Goal: Task Accomplishment & Management: Manage account settings

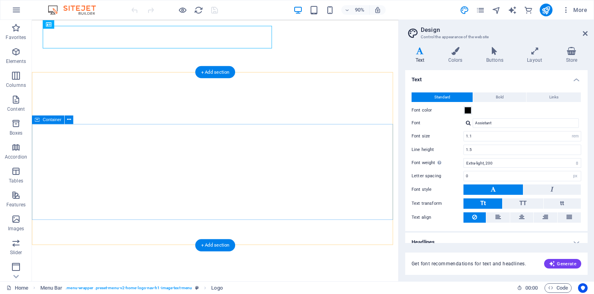
select select "rem"
select select "200"
select select "px"
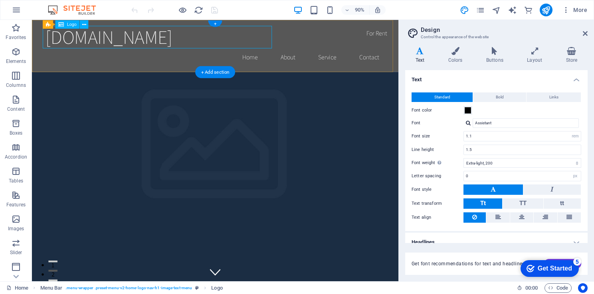
click at [277, 37] on div "[DOMAIN_NAME]" at bounding box center [235, 38] width 377 height 25
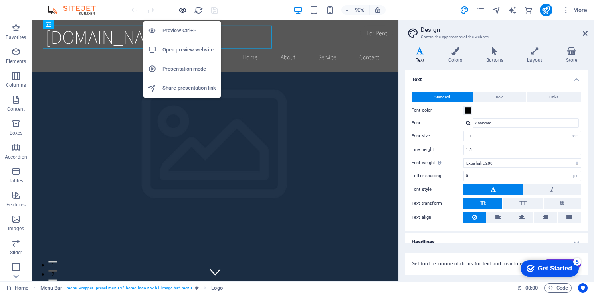
click at [180, 9] on icon "button" at bounding box center [182, 10] width 9 height 9
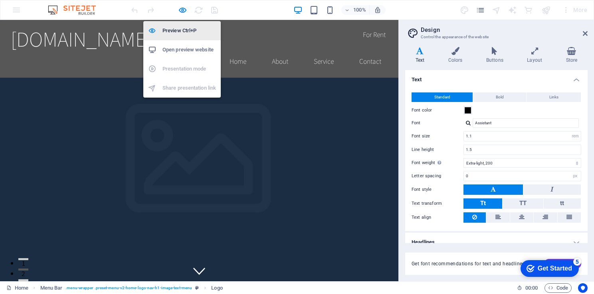
click at [190, 28] on h6 "Preview Ctrl+P" at bounding box center [188, 31] width 53 height 10
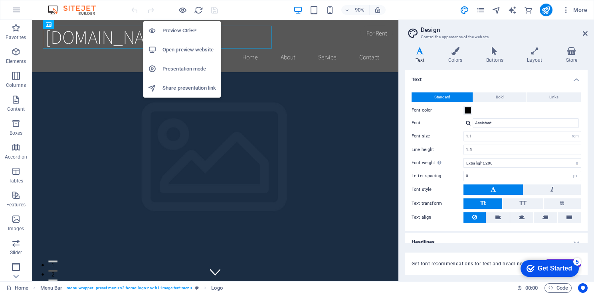
click at [190, 28] on h6 "Preview Ctrl+P" at bounding box center [188, 31] width 53 height 10
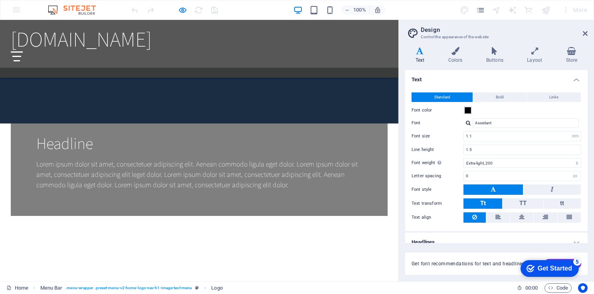
scroll to position [732, 0]
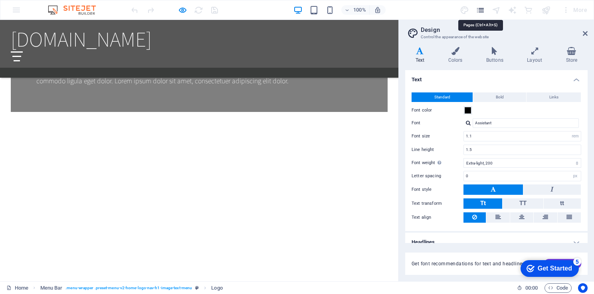
click at [482, 10] on icon "pages" at bounding box center [480, 10] width 9 height 9
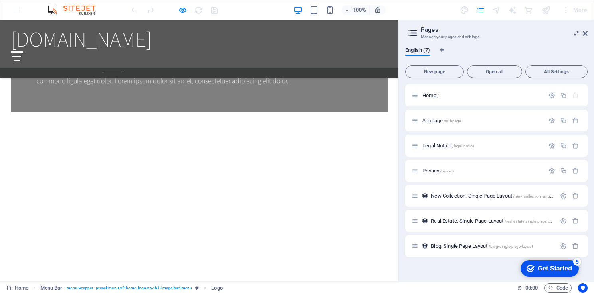
click at [105, 66] on link "Home" at bounding box center [114, 61] width 20 height 20
click at [186, 61] on link "Services" at bounding box center [184, 61] width 29 height 20
click at [235, 61] on link "Book Online" at bounding box center [232, 61] width 43 height 20
click at [586, 34] on icon at bounding box center [585, 33] width 5 height 6
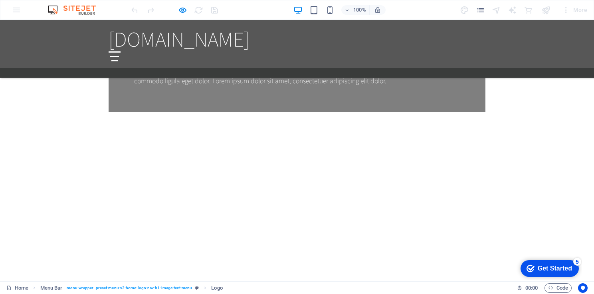
click at [121, 51] on div at bounding box center [115, 56] width 12 height 10
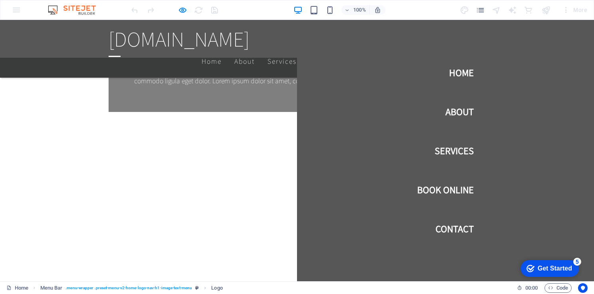
click at [452, 72] on link "Home" at bounding box center [461, 72] width 25 height 22
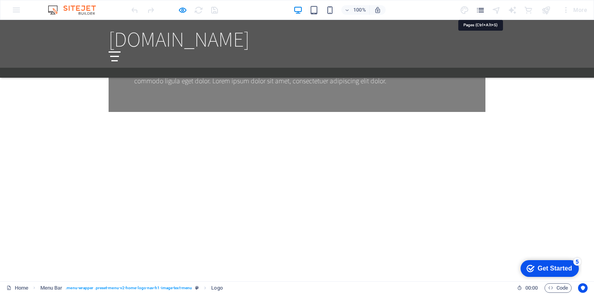
click at [483, 8] on icon "pages" at bounding box center [480, 10] width 9 height 9
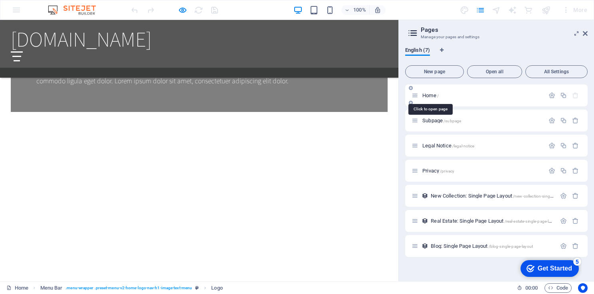
click at [429, 97] on span "Home /" at bounding box center [430, 96] width 16 height 6
click at [418, 95] on div "Home /" at bounding box center [477, 95] width 133 height 9
click at [427, 95] on span "Home /" at bounding box center [430, 96] width 16 height 6
click at [415, 97] on icon at bounding box center [414, 95] width 7 height 7
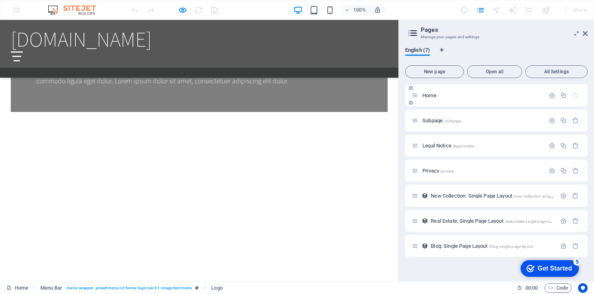
click at [411, 105] on icon at bounding box center [411, 103] width 4 height 5
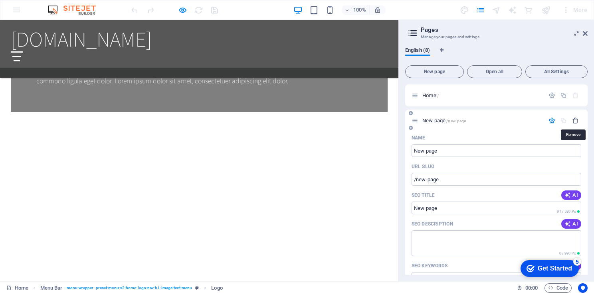
click at [574, 121] on icon "button" at bounding box center [575, 120] width 7 height 7
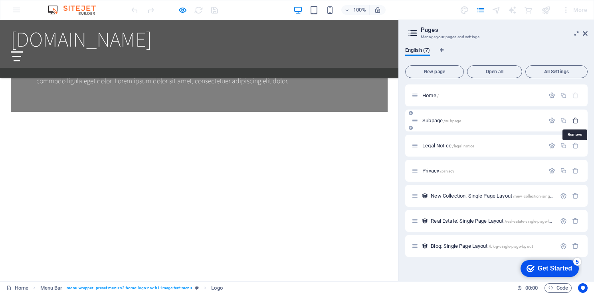
click at [573, 121] on icon "button" at bounding box center [575, 120] width 7 height 7
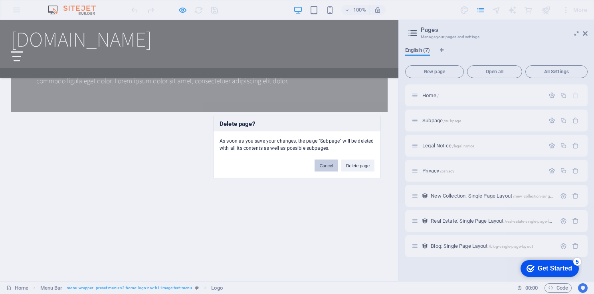
click at [327, 165] on button "Cancel" at bounding box center [325, 166] width 23 height 12
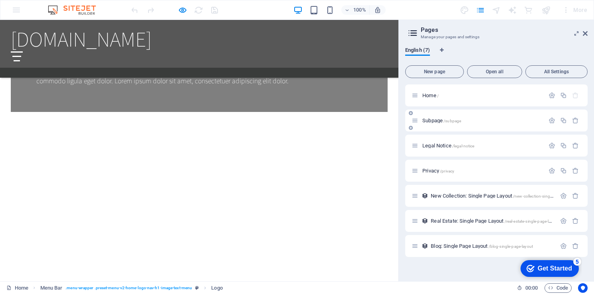
click at [431, 121] on span "Subpage /subpage" at bounding box center [441, 121] width 39 height 6
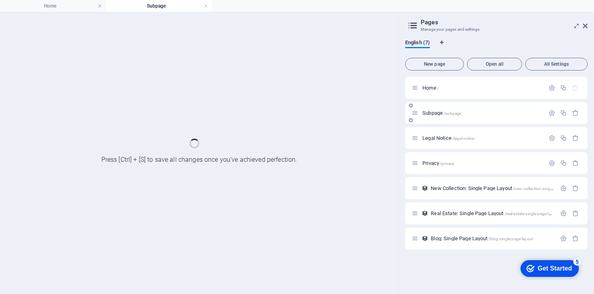
scroll to position [0, 0]
click at [426, 88] on span "Home /" at bounding box center [430, 88] width 16 height 6
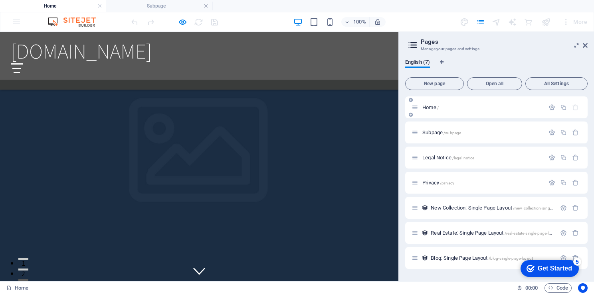
scroll to position [721, 0]
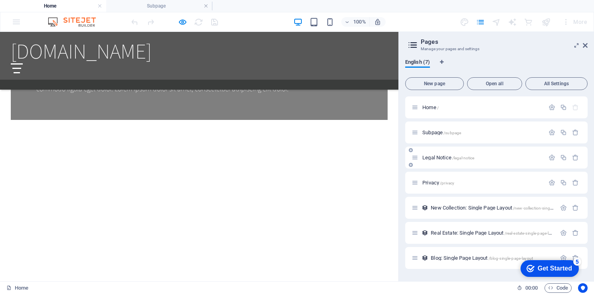
click at [433, 156] on span "Legal Notice /legal-notice" at bounding box center [448, 158] width 52 height 6
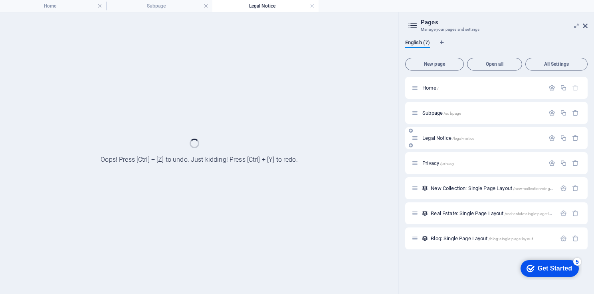
scroll to position [0, 0]
click at [442, 188] on span "New Collection: Single Page Layout /new-collection-single-page-layout" at bounding box center [503, 189] width 144 height 6
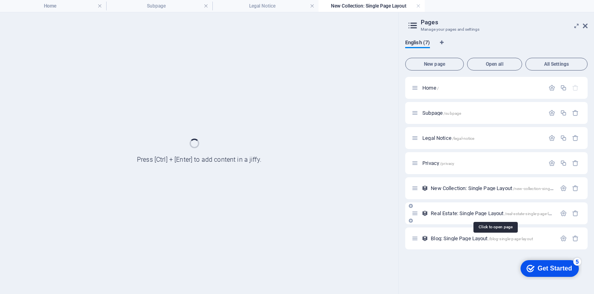
click at [444, 212] on span "Real Estate: Single Page Layout /real-estate-single-page-layout" at bounding box center [495, 214] width 128 height 6
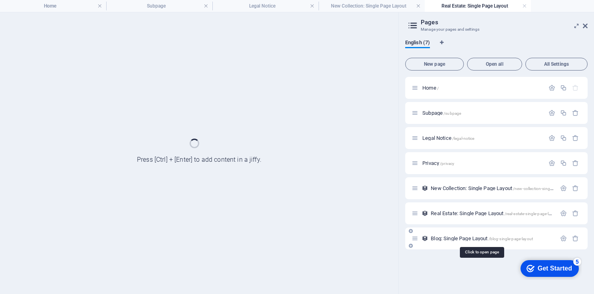
click at [445, 237] on span "Blog: Single Page Layout /blog-single-page-layout" at bounding box center [482, 239] width 102 height 6
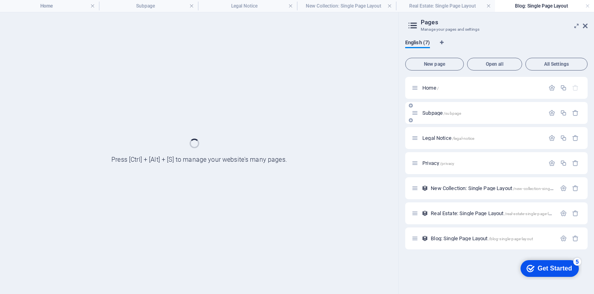
click at [433, 111] on span "Subpage /subpage" at bounding box center [441, 113] width 39 height 6
click at [551, 89] on icon "button" at bounding box center [551, 88] width 7 height 7
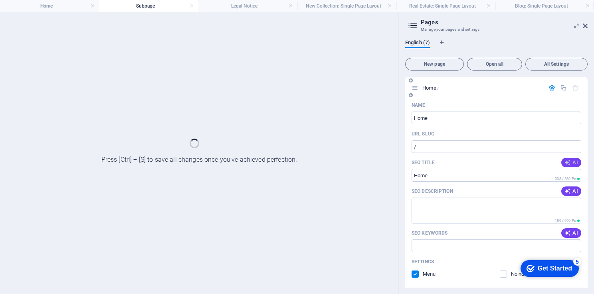
click at [572, 160] on span "AI" at bounding box center [571, 163] width 14 height 6
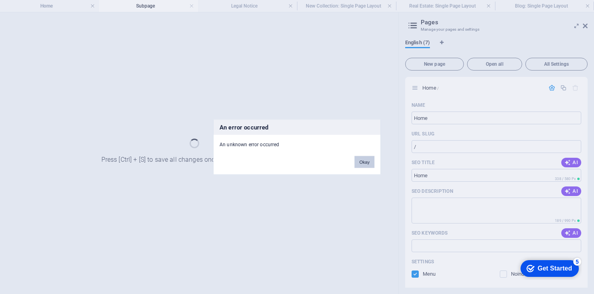
click at [364, 164] on button "Okay" at bounding box center [364, 162] width 20 height 12
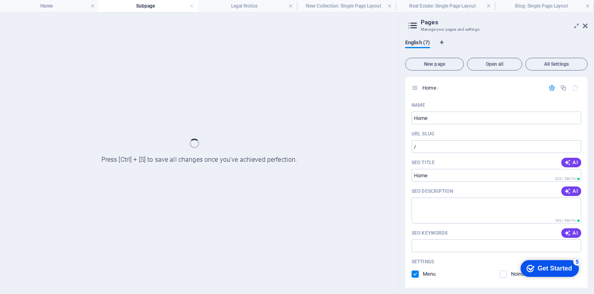
drag, startPoint x: 587, startPoint y: 124, endPoint x: 590, endPoint y: 140, distance: 16.9
click at [590, 140] on div "English (7) New page Open all All Settings Home / Name Home ​ URL SLUG / ​ SEO …" at bounding box center [496, 163] width 195 height 261
drag, startPoint x: 585, startPoint y: 112, endPoint x: 583, endPoint y: 92, distance: 20.0
click at [583, 92] on div "Home / Name Home ​ URL SLUG / ​ SEO Title AI ​ 338 / 580 Px SEO Description AI …" at bounding box center [496, 242] width 182 height 330
click at [551, 88] on icon "button" at bounding box center [551, 88] width 7 height 7
